Goal: Navigation & Orientation: Find specific page/section

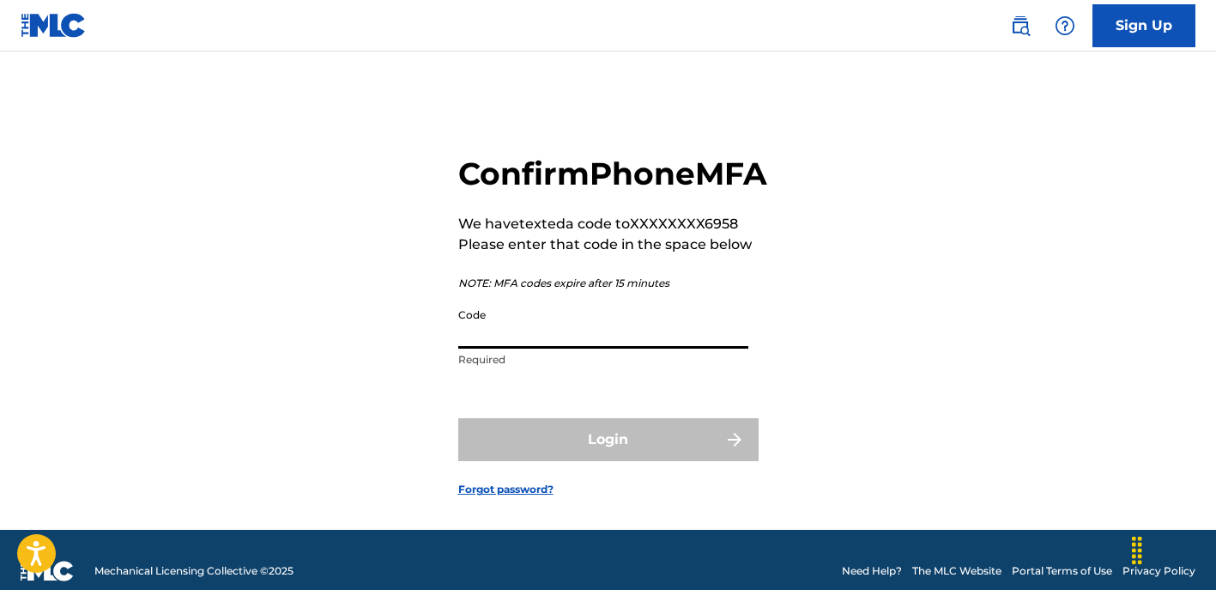
click at [512, 348] on input "Code" at bounding box center [603, 323] width 290 height 49
paste input "110418"
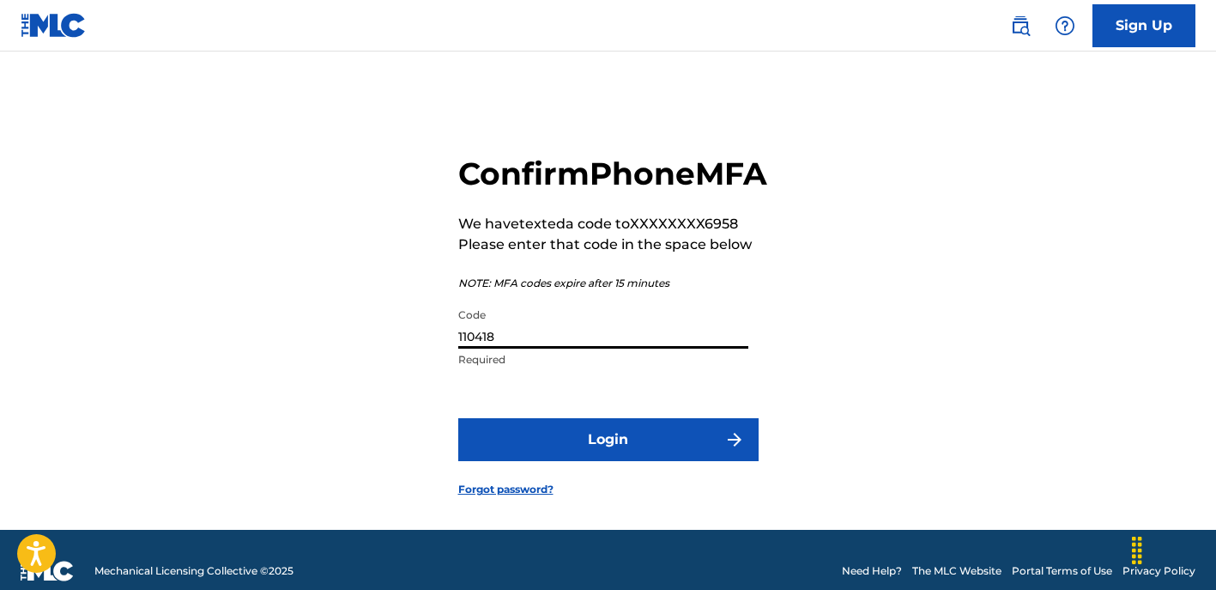
type input "110418"
click at [584, 461] on button "Login" at bounding box center [608, 439] width 300 height 43
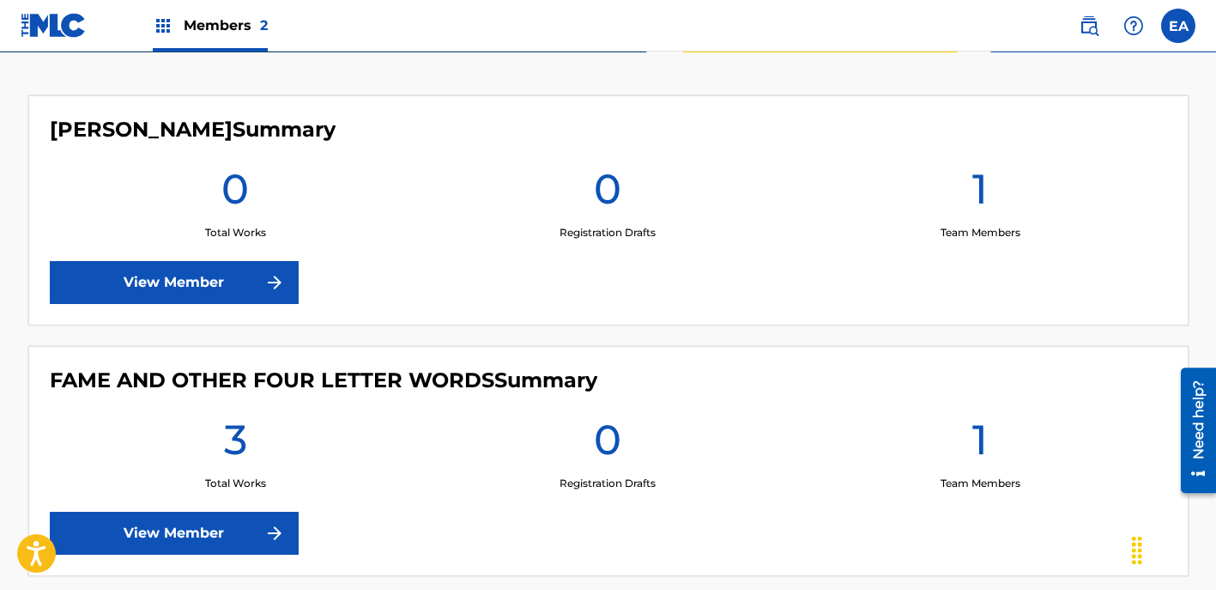
scroll to position [540, 0]
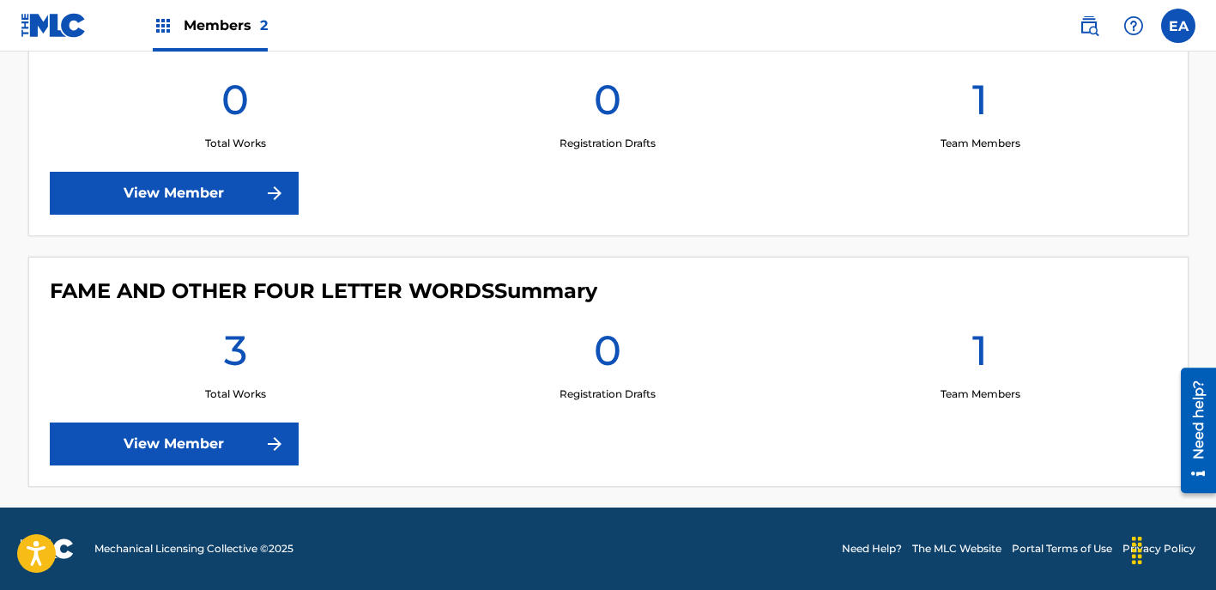
click at [220, 433] on link "View Member" at bounding box center [174, 443] width 249 height 43
